Goal: Task Accomplishment & Management: Use online tool/utility

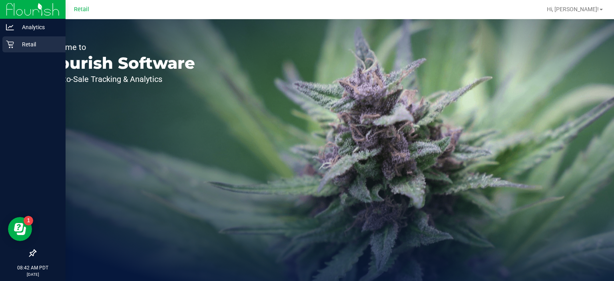
click at [14, 52] on link "Retail" at bounding box center [33, 44] width 66 height 17
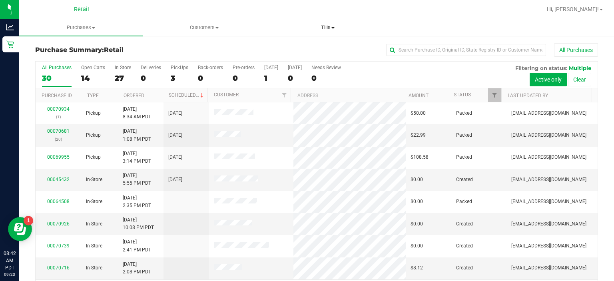
click at [331, 26] on span "Tills" at bounding box center [327, 27] width 123 height 7
click at [294, 51] on span "Manage tills" at bounding box center [293, 48] width 54 height 7
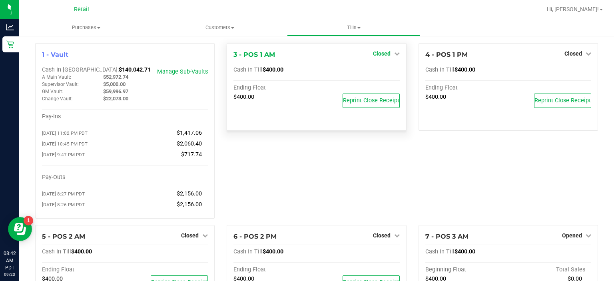
click at [387, 54] on link "Closed" at bounding box center [386, 53] width 27 height 6
click at [380, 67] on link "Open Till" at bounding box center [381, 70] width 21 height 6
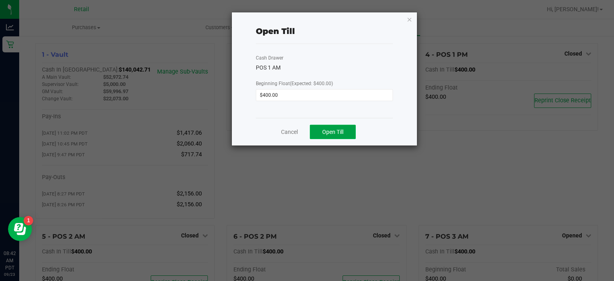
click at [339, 132] on span "Open Till" at bounding box center [332, 132] width 21 height 6
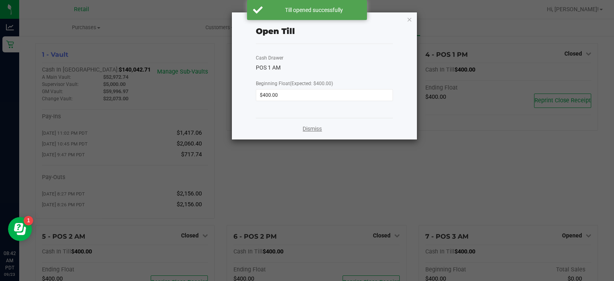
click at [313, 129] on link "Dismiss" at bounding box center [312, 129] width 19 height 8
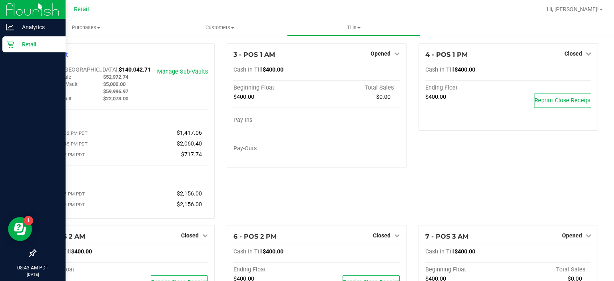
click at [3, 49] on div "Retail" at bounding box center [33, 44] width 63 height 16
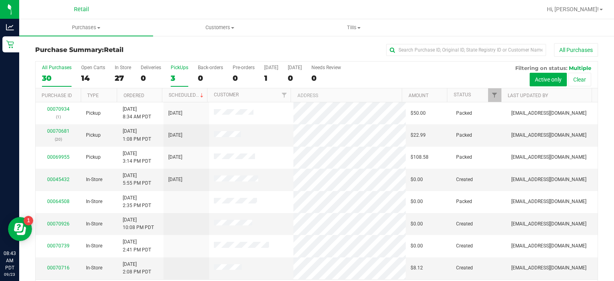
click at [181, 68] on div "PickUps" at bounding box center [180, 68] width 18 height 6
click at [0, 0] on input "PickUps 3" at bounding box center [0, 0] width 0 height 0
